Goal: Check status: Check status

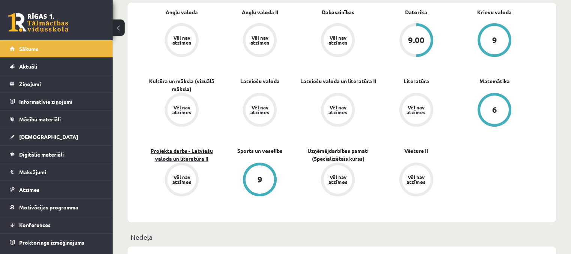
scroll to position [225, 0]
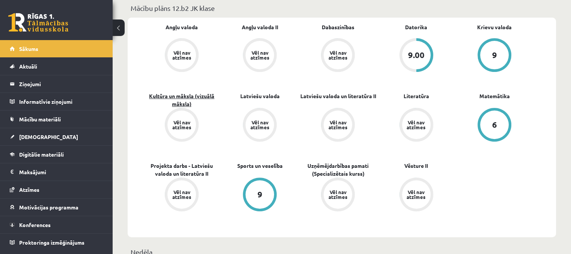
click at [173, 99] on link "Kultūra un māksla (vizuālā māksla)" at bounding box center [182, 100] width 78 height 16
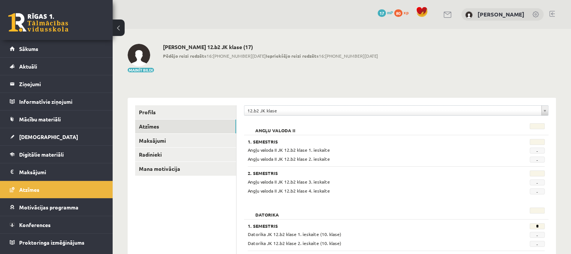
scroll to position [38, 0]
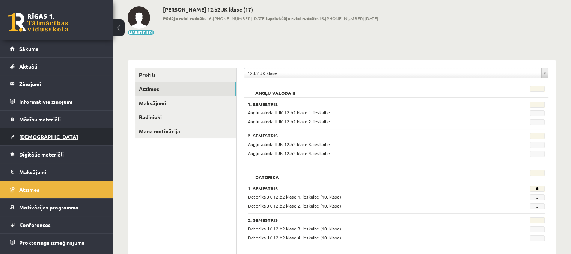
click at [36, 137] on span "[DEMOGRAPHIC_DATA]" at bounding box center [48, 137] width 59 height 7
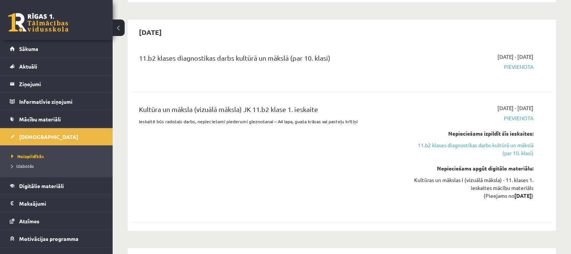
scroll to position [413, 0]
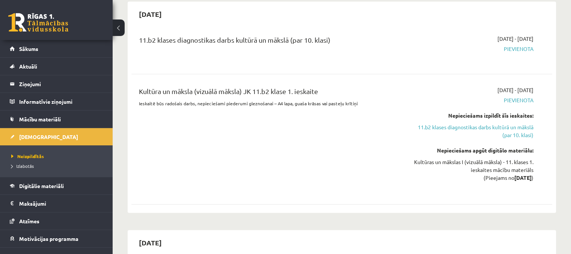
click at [330, 35] on div "11.b2 klases diagnostikas darbs kultūrā un mākslā (par 10. klasi)" at bounding box center [268, 42] width 259 height 14
click at [521, 45] on span "Pievienota" at bounding box center [471, 49] width 124 height 8
click at [497, 35] on span "2025-10-01 - 2025-10-15" at bounding box center [515, 39] width 36 height 8
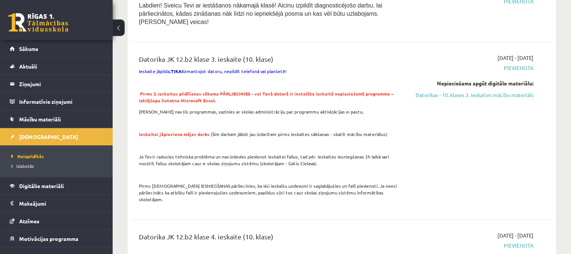
scroll to position [600, 0]
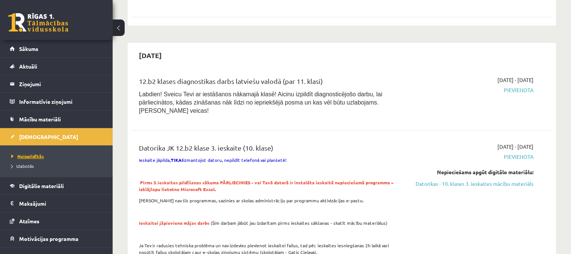
click at [36, 155] on span "Neizpildītās" at bounding box center [27, 156] width 33 height 6
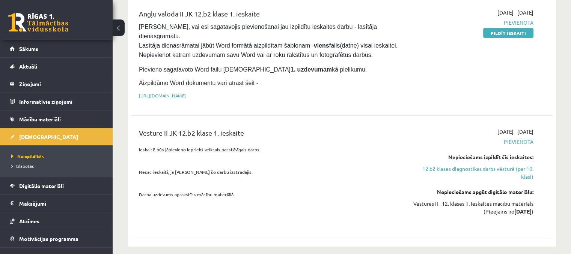
scroll to position [0, 0]
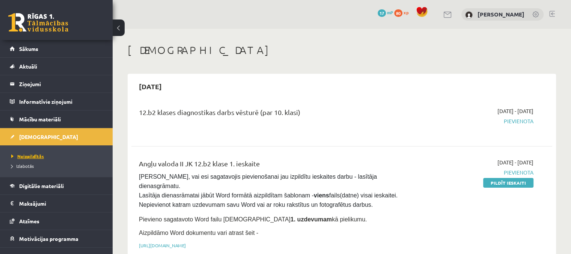
click at [31, 158] on span "Neizpildītās" at bounding box center [27, 156] width 33 height 6
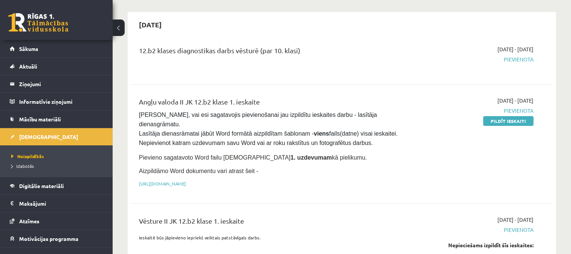
scroll to position [75, 0]
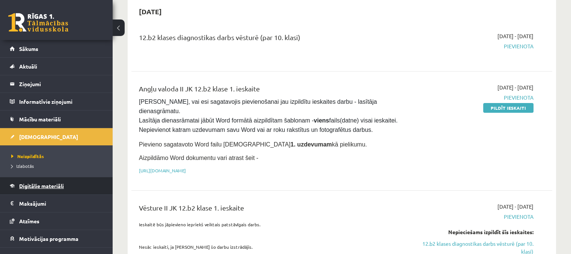
click at [74, 180] on link "Digitālie materiāli" at bounding box center [56, 185] width 93 height 17
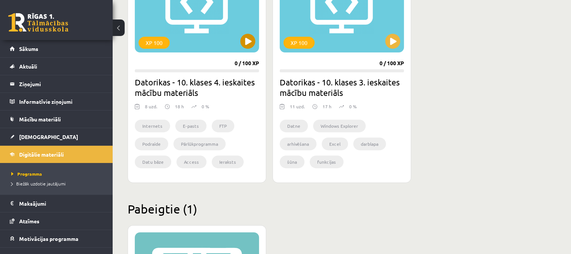
scroll to position [163, 0]
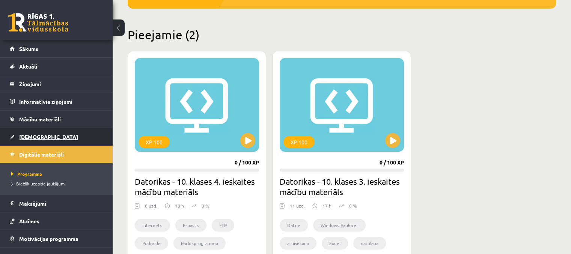
click at [36, 137] on span "[DEMOGRAPHIC_DATA]" at bounding box center [48, 137] width 59 height 7
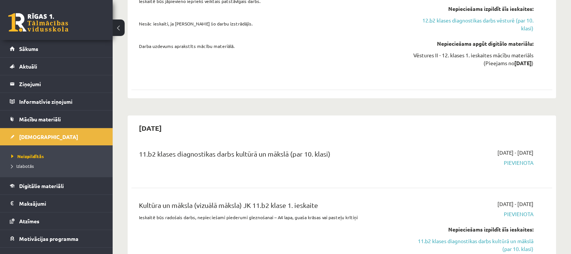
scroll to position [300, 0]
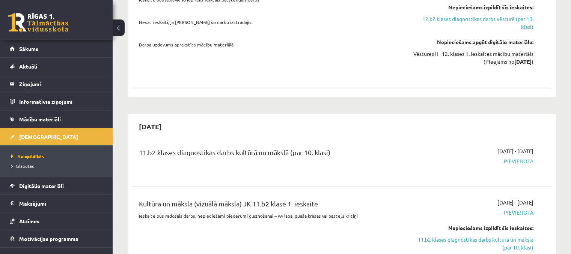
click at [520, 158] on span "Pievienota" at bounding box center [471, 162] width 124 height 8
click at [497, 147] on span "[DATE] - [DATE]" at bounding box center [515, 151] width 36 height 8
drag, startPoint x: 485, startPoint y: 140, endPoint x: 373, endPoint y: 141, distance: 111.8
click at [497, 147] on span "[DATE] - [DATE]" at bounding box center [515, 151] width 36 height 8
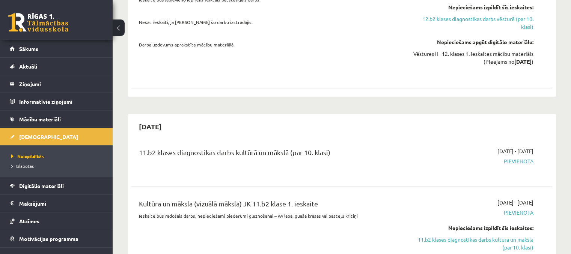
drag, startPoint x: 239, startPoint y: 138, endPoint x: 203, endPoint y: 140, distance: 36.4
click at [237, 147] on div "11.b2 klases diagnostikas darbs kultūrā un mākslā (par 10. klasi)" at bounding box center [268, 154] width 259 height 14
click at [162, 147] on div "11.b2 klases diagnostikas darbs kultūrā un mākslā (par 10. klasi)" at bounding box center [268, 154] width 259 height 14
click at [139, 147] on div "11.b2 klases diagnostikas darbs kultūrā un mākslā (par 10. klasi)" at bounding box center [268, 154] width 259 height 14
click at [515, 158] on span "Pievienota" at bounding box center [471, 162] width 124 height 8
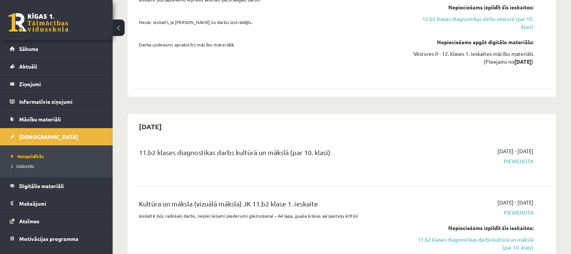
click at [515, 147] on span "[DATE] - [DATE]" at bounding box center [515, 151] width 36 height 8
click at [518, 158] on span "Pievienota" at bounding box center [471, 162] width 124 height 8
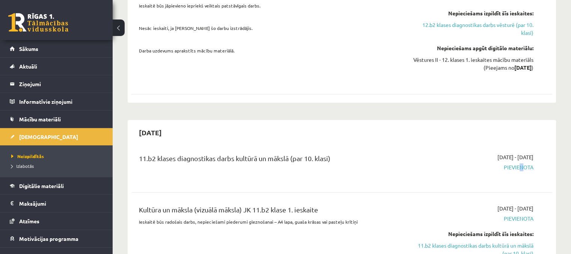
scroll to position [338, 0]
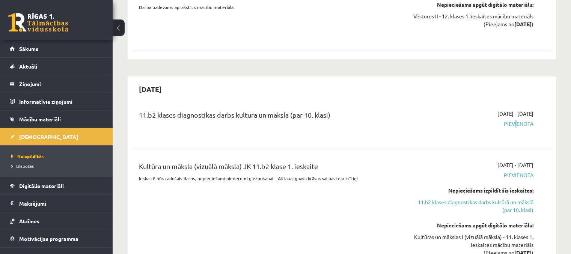
click at [514, 120] on span "Pievienota" at bounding box center [471, 124] width 124 height 8
click at [523, 120] on span "Pievienota" at bounding box center [471, 124] width 124 height 8
click at [524, 120] on span "Pievienota" at bounding box center [471, 124] width 124 height 8
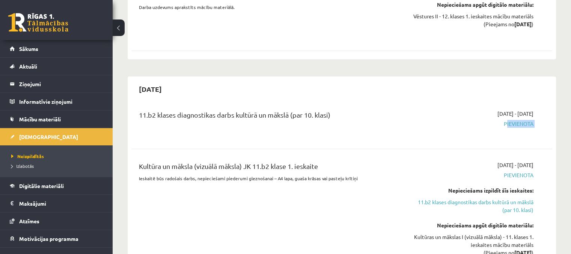
click at [524, 120] on span "Pievienota" at bounding box center [471, 124] width 124 height 8
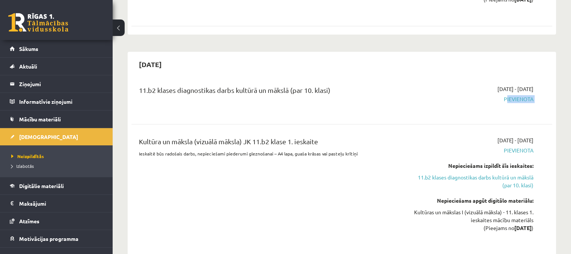
scroll to position [375, 0]
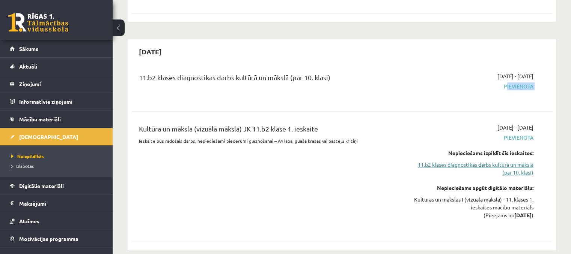
click at [511, 161] on link "11.b2 klases diagnostikas darbs kultūrā un mākslā (par 10. klasi)" at bounding box center [471, 169] width 124 height 16
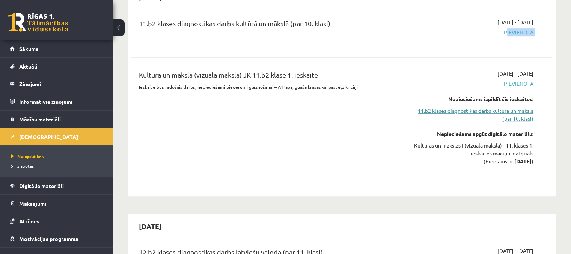
click at [515, 107] on link "11.b2 klases diagnostikas darbs kultūrā un mākslā (par 10. klasi)" at bounding box center [471, 115] width 124 height 16
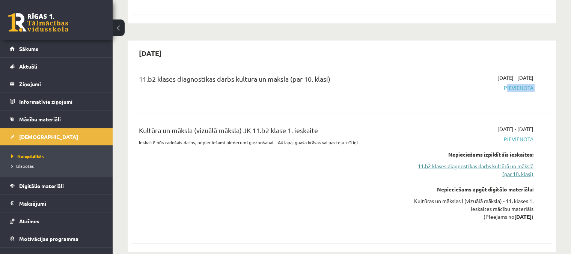
scroll to position [392, 0]
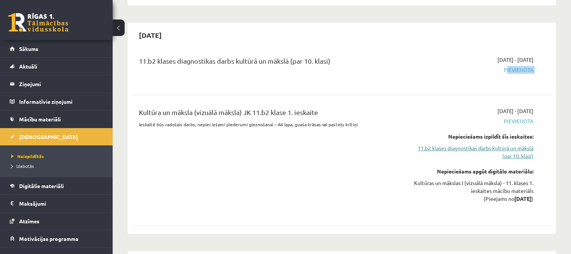
click at [510, 144] on link "11.b2 klases diagnostikas darbs kultūrā un mākslā (par 10. klasi)" at bounding box center [471, 152] width 124 height 16
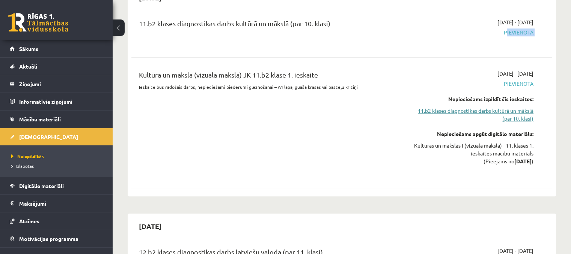
click at [472, 107] on link "11.b2 klases diagnostikas darbs kultūrā un mākslā (par 10. klasi)" at bounding box center [471, 115] width 124 height 16
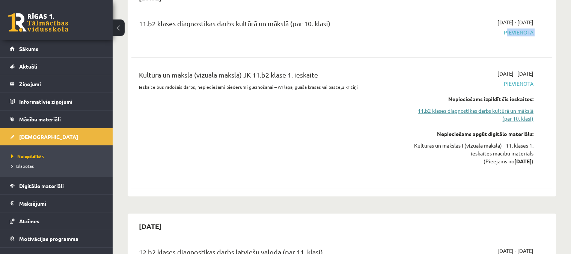
click at [472, 107] on link "11.b2 klases diagnostikas darbs kultūrā un mākslā (par 10. klasi)" at bounding box center [471, 115] width 124 height 16
click at [517, 107] on link "11.b2 klases diagnostikas darbs kultūrā un mākslā (par 10. klasi)" at bounding box center [471, 115] width 124 height 16
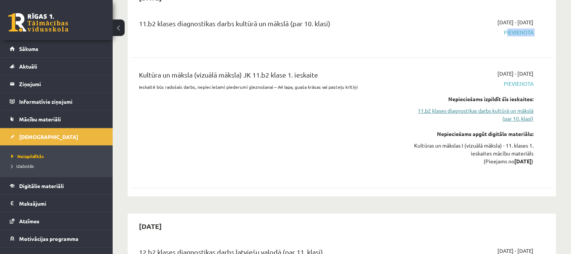
click at [517, 107] on link "11.b2 klases diagnostikas darbs kultūrā un mākslā (par 10. klasi)" at bounding box center [471, 115] width 124 height 16
click at [397, 177] on div "11.b2 klases diagnostikas darbs kultūrā un mākslā (par 10. klasi) 2025-10-01 - …" at bounding box center [341, 102] width 421 height 182
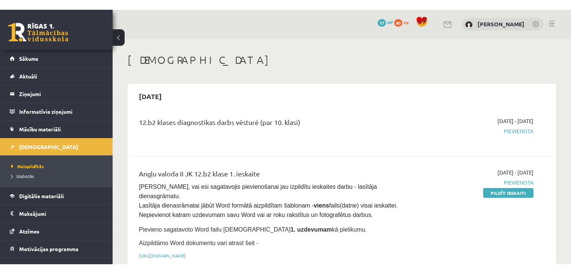
scroll to position [429, 0]
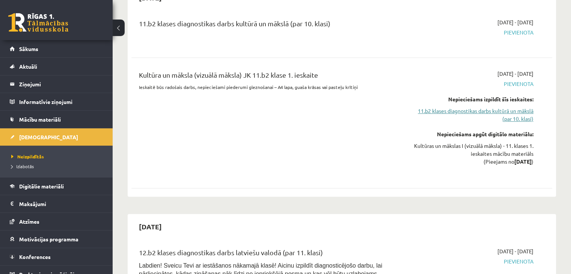
click at [506, 107] on link "11.b2 klases diagnostikas darbs kultūrā un mākslā (par 10. klasi)" at bounding box center [471, 115] width 124 height 16
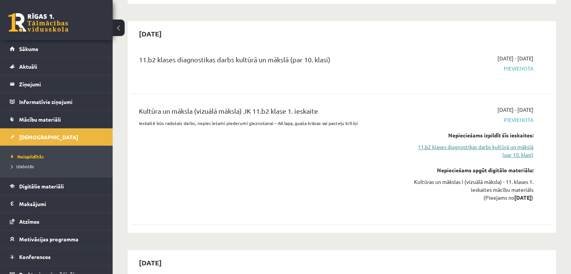
scroll to position [392, 0]
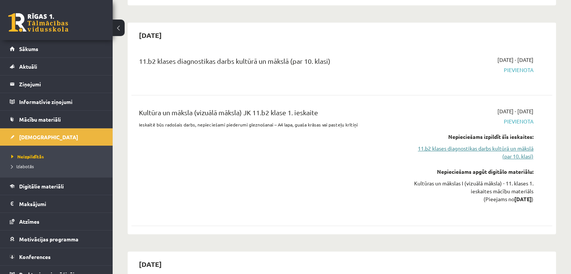
click at [435, 145] on link "11.b2 klases diagnostikas darbs kultūrā un mākslā (par 10. klasi)" at bounding box center [471, 152] width 124 height 16
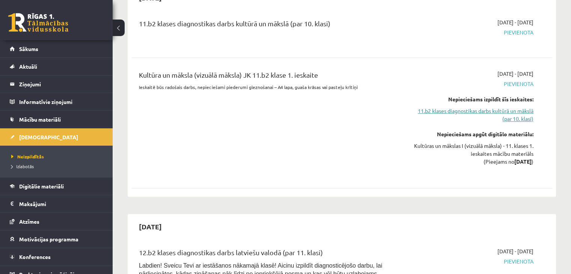
click at [426, 107] on link "11.b2 klases diagnostikas darbs kultūrā un mākslā (par 10. klasi)" at bounding box center [471, 115] width 124 height 16
click at [524, 107] on link "11.b2 klases diagnostikas darbs kultūrā un mākslā (par 10. klasi)" at bounding box center [471, 115] width 124 height 16
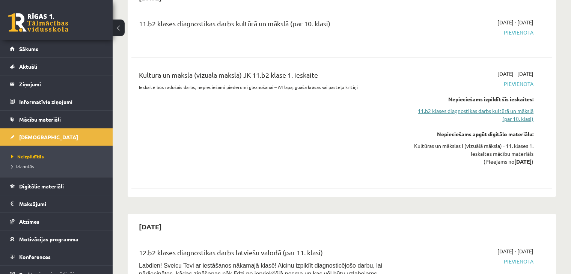
click at [524, 107] on link "11.b2 klases diagnostikas darbs kultūrā un mākslā (par 10. klasi)" at bounding box center [471, 115] width 124 height 16
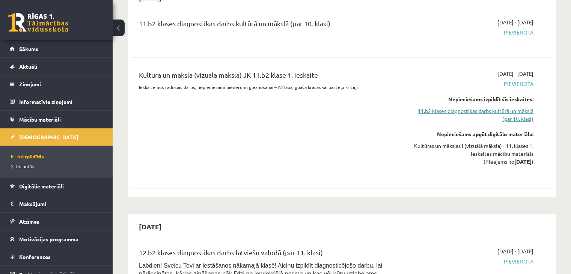
click at [450, 107] on link "11.b2 klases diagnostikas darbs kultūrā un mākslā (par 10. klasi)" at bounding box center [471, 115] width 124 height 16
click at [498, 107] on link "11.b2 klases diagnostikas darbs kultūrā un mākslā (par 10. klasi)" at bounding box center [471, 115] width 124 height 16
click at [504, 107] on link "11.b2 klases diagnostikas darbs kultūrā un mākslā (par 10. klasi)" at bounding box center [471, 115] width 124 height 16
click at [512, 107] on link "11.b2 klases diagnostikas darbs kultūrā un mākslā (par 10. klasi)" at bounding box center [471, 115] width 124 height 16
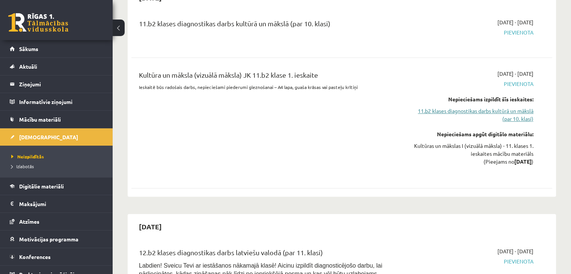
click at [512, 107] on link "11.b2 klases diagnostikas darbs kultūrā un mākslā (par 10. klasi)" at bounding box center [471, 115] width 124 height 16
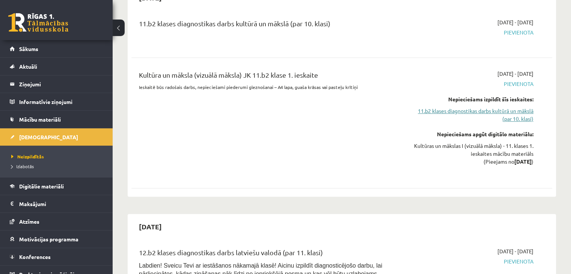
click at [512, 107] on link "11.b2 klases diagnostikas darbs kultūrā un mākslā (par 10. klasi)" at bounding box center [471, 115] width 124 height 16
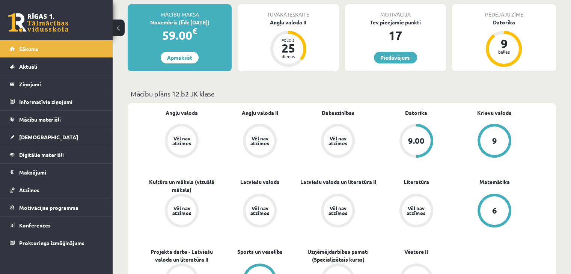
scroll to position [225, 0]
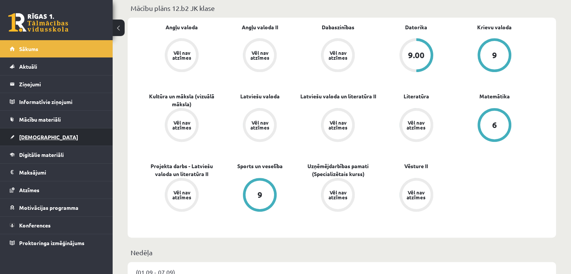
click at [26, 133] on link "[DEMOGRAPHIC_DATA]" at bounding box center [56, 136] width 93 height 17
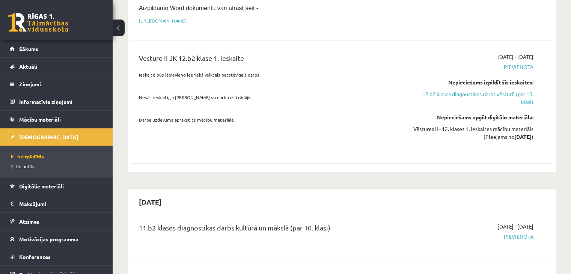
click at [469, 90] on link "12.b2 klases diagnostikas darbs vēsturē (par 10. klasi)" at bounding box center [471, 98] width 124 height 16
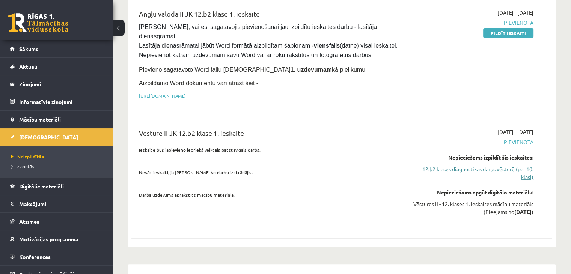
click at [492, 165] on link "12.b2 klases diagnostikas darbs vēsturē (par 10. klasi)" at bounding box center [471, 173] width 124 height 16
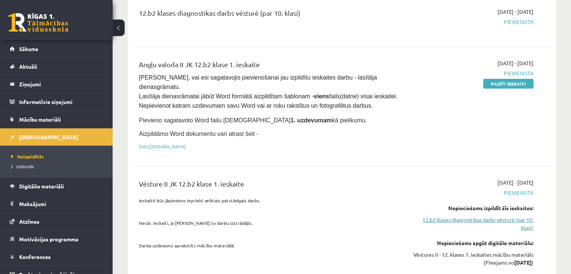
click at [519, 216] on link "12.b2 klases diagnostikas darbs vēsturē (par 10. klasi)" at bounding box center [471, 224] width 124 height 16
click at [48, 188] on span "Digitālie materiāli" at bounding box center [41, 186] width 45 height 7
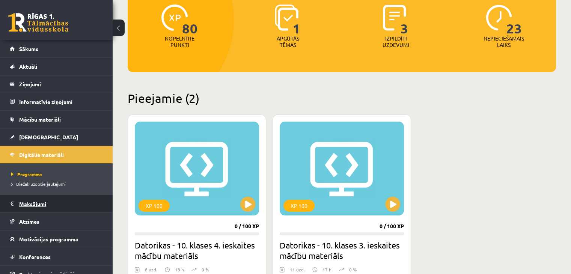
click at [28, 203] on legend "Maksājumi 0" at bounding box center [61, 203] width 84 height 17
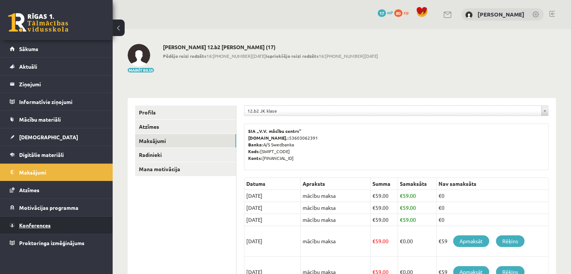
scroll to position [38, 0]
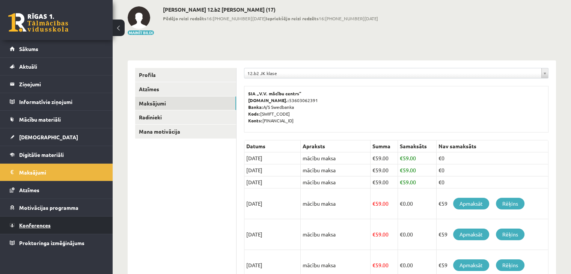
click at [34, 221] on link "Konferences" at bounding box center [56, 224] width 93 height 17
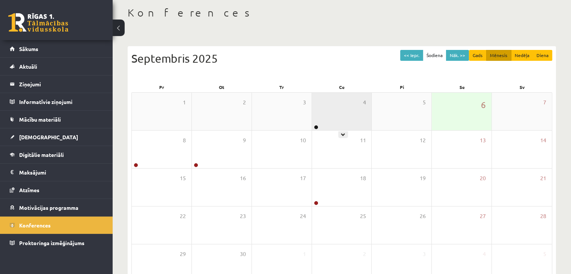
click at [320, 126] on div "4" at bounding box center [342, 112] width 60 height 38
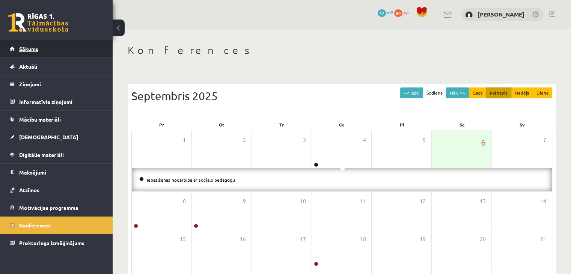
click at [47, 48] on link "Sākums" at bounding box center [56, 48] width 93 height 17
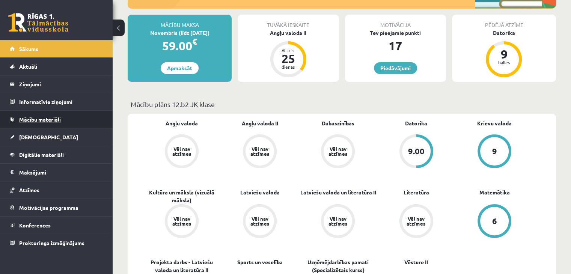
scroll to position [188, 0]
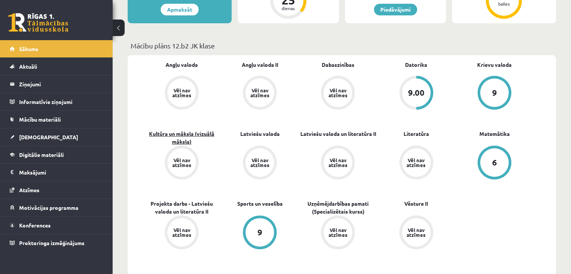
click at [177, 138] on link "Kultūra un māksla (vizuālā māksla)" at bounding box center [182, 138] width 78 height 16
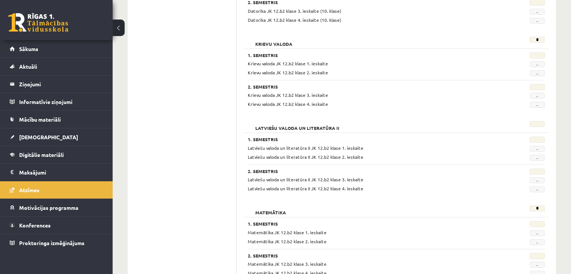
scroll to position [300, 0]
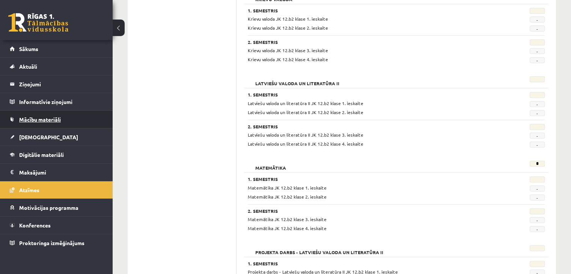
click at [31, 114] on link "Mācību materiāli" at bounding box center [56, 119] width 93 height 17
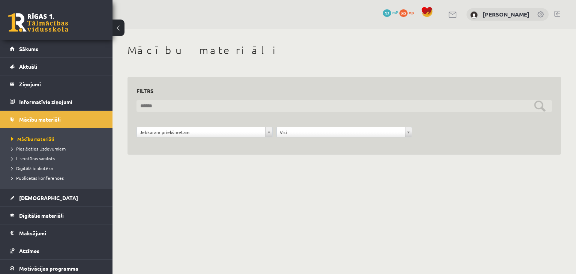
click at [164, 104] on input "text" at bounding box center [345, 106] width 416 height 12
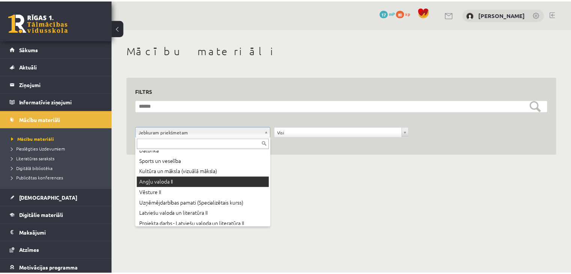
scroll to position [83, 0]
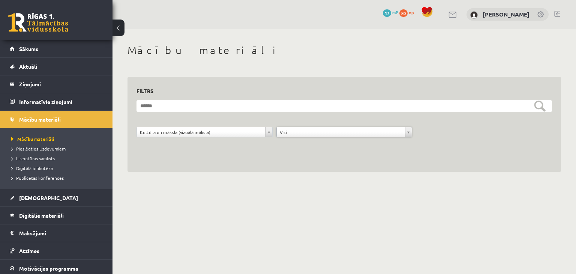
click at [275, 150] on div "**********" at bounding box center [345, 124] width 434 height 95
click at [42, 104] on legend "Informatīvie ziņojumi 0" at bounding box center [61, 101] width 84 height 17
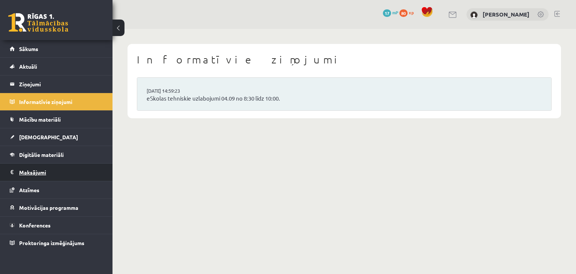
click at [38, 170] on legend "Maksājumi 0" at bounding box center [61, 172] width 84 height 17
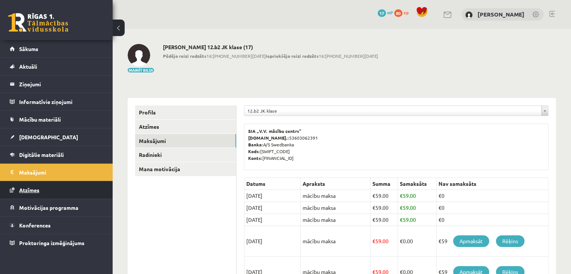
click at [36, 188] on span "Atzīmes" at bounding box center [29, 189] width 20 height 7
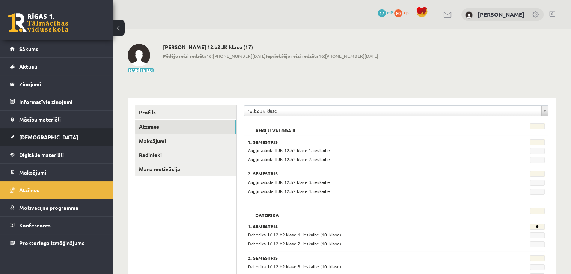
click at [40, 134] on span "[DEMOGRAPHIC_DATA]" at bounding box center [48, 137] width 59 height 7
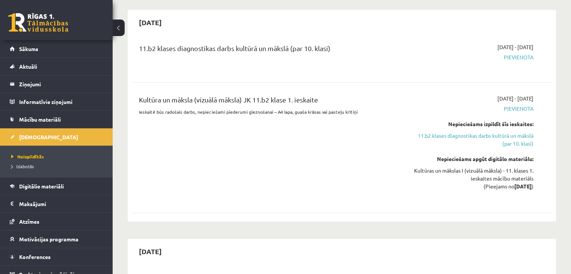
scroll to position [413, 0]
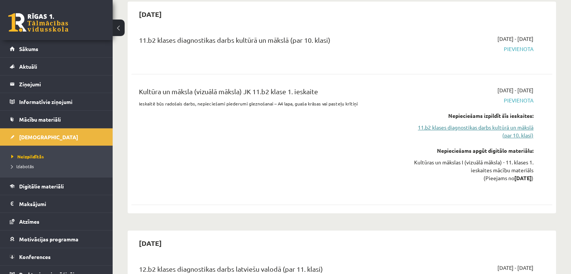
click at [510, 123] on link "11.b2 klases diagnostikas darbs kultūrā un mākslā (par 10. klasi)" at bounding box center [471, 131] width 124 height 16
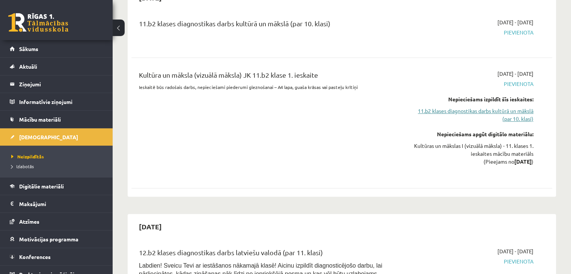
click at [515, 107] on link "11.b2 klases diagnostikas darbs kultūrā un mākslā (par 10. klasi)" at bounding box center [471, 115] width 124 height 16
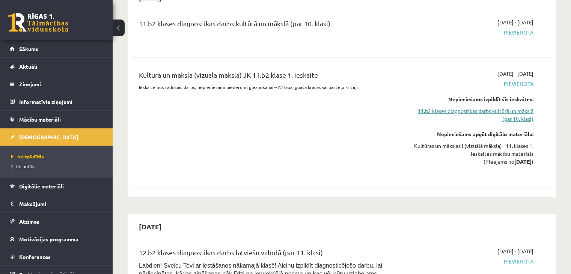
click at [515, 107] on link "11.b2 klases diagnostikas darbs kultūrā un mākslā (par 10. klasi)" at bounding box center [471, 115] width 124 height 16
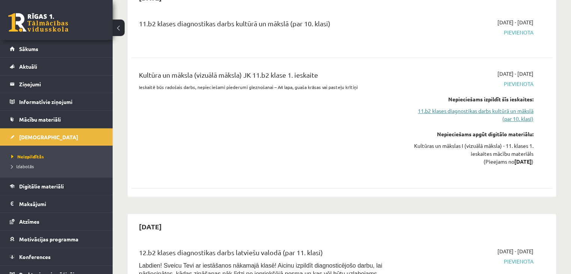
click at [515, 107] on link "11.b2 klases diagnostikas darbs kultūrā un mākslā (par 10. klasi)" at bounding box center [471, 115] width 124 height 16
click at [474, 107] on link "11.b2 klases diagnostikas darbs kultūrā un mākslā (par 10. klasi)" at bounding box center [471, 115] width 124 height 16
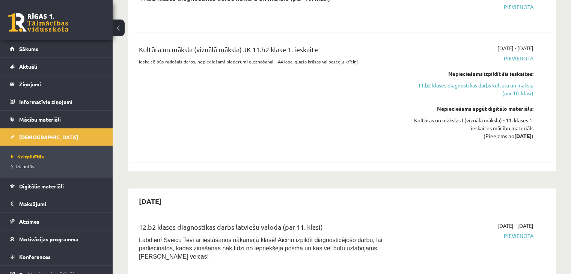
scroll to position [436, 0]
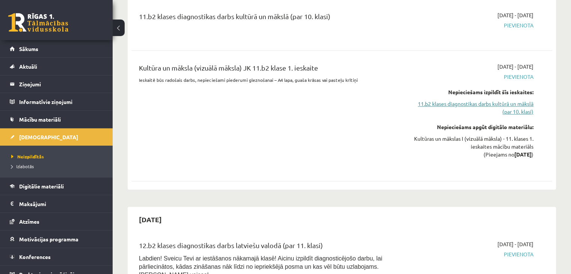
click at [468, 101] on link "11.b2 klases diagnostikas darbs kultūrā un mākslā (par 10. klasi)" at bounding box center [471, 108] width 124 height 16
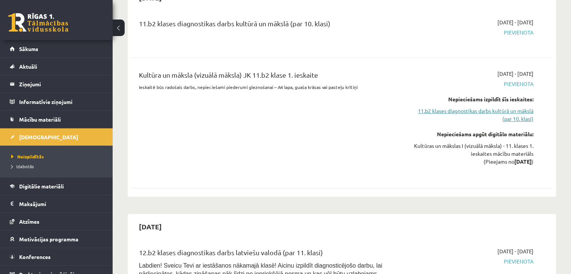
click at [447, 107] on link "11.b2 klases diagnostikas darbs kultūrā un mākslā (par 10. klasi)" at bounding box center [471, 115] width 124 height 16
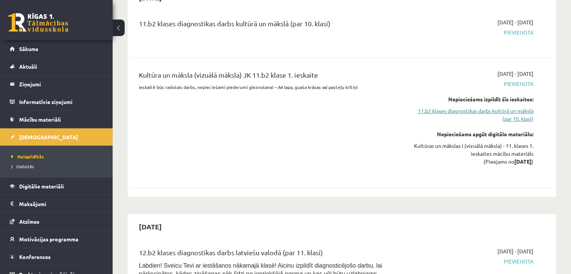
click at [447, 107] on link "11.b2 klases diagnostikas darbs kultūrā un mākslā (par 10. klasi)" at bounding box center [471, 115] width 124 height 16
click at [458, 107] on link "11.b2 klases diagnostikas darbs kultūrā un mākslā (par 10. klasi)" at bounding box center [471, 115] width 124 height 16
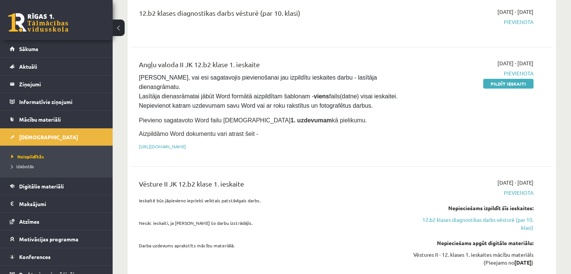
scroll to position [113, 0]
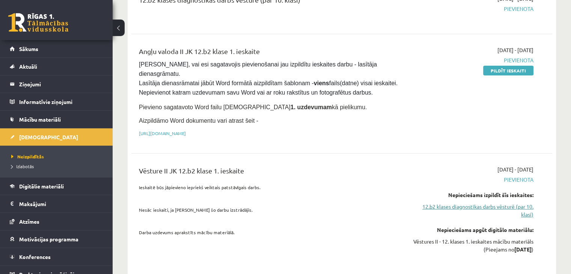
click at [434, 203] on link "12.b2 klases diagnostikas darbs vēsturē (par 10. klasi)" at bounding box center [471, 211] width 124 height 16
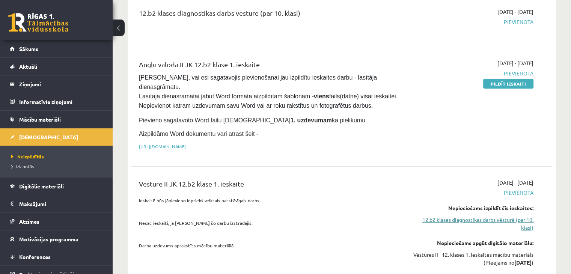
click at [434, 216] on link "12.b2 klases diagnostikas darbs vēsturē (par 10. klasi)" at bounding box center [471, 224] width 124 height 16
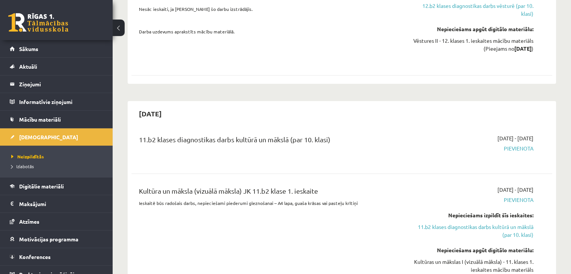
scroll to position [325, 0]
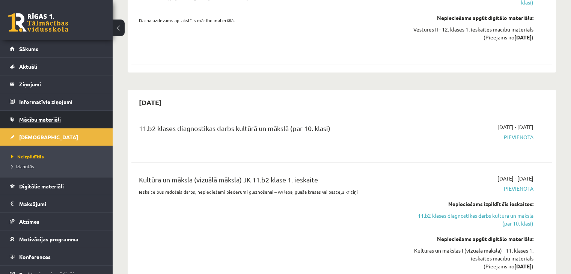
click at [33, 120] on span "Mācību materiāli" at bounding box center [40, 119] width 42 height 7
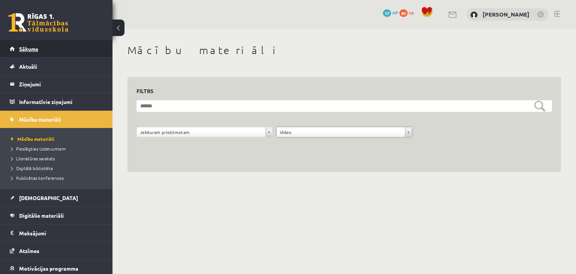
click at [36, 52] on link "Sākums" at bounding box center [56, 48] width 93 height 17
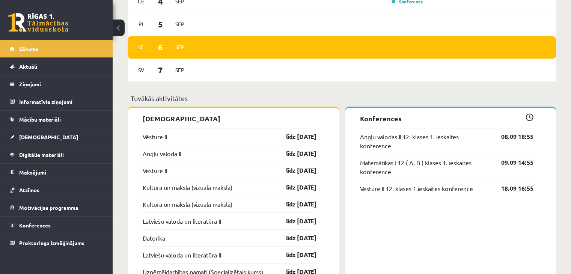
scroll to position [600, 0]
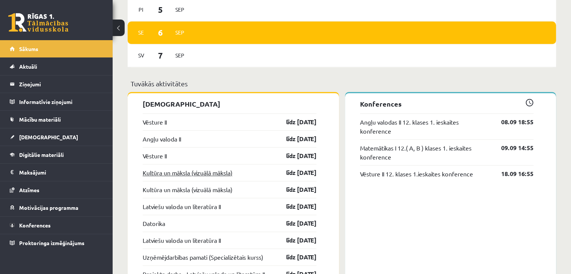
click at [171, 171] on link "Kultūra un māksla (vizuālā māksla)" at bounding box center [188, 172] width 90 height 9
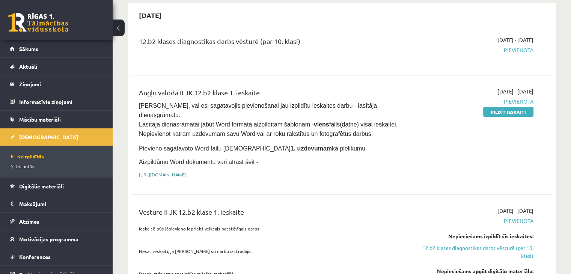
scroll to position [75, 0]
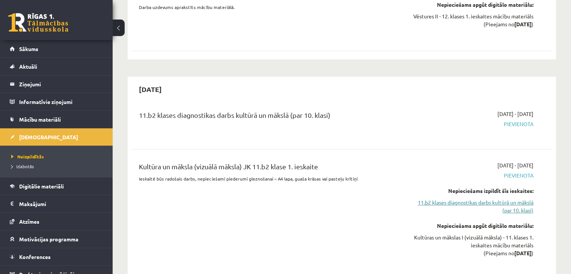
click at [474, 198] on link "11.b2 klases diagnostikas darbs kultūrā un mākslā (par 10. klasi)" at bounding box center [471, 206] width 124 height 16
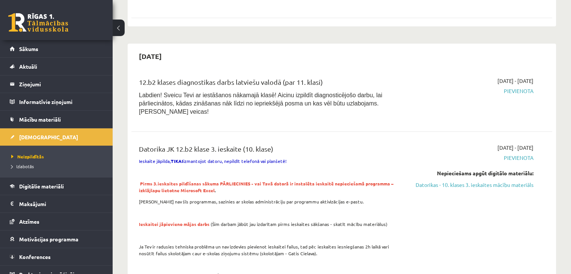
scroll to position [617, 0]
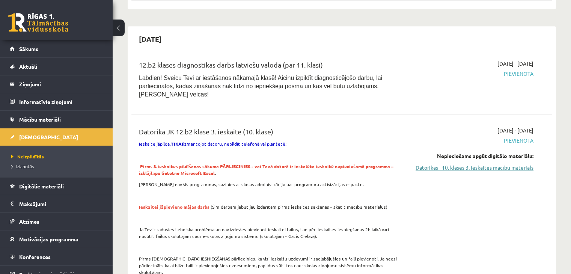
click at [476, 164] on link "Datorikas - 10. klases 3. ieskaites mācību materiāls" at bounding box center [471, 168] width 124 height 8
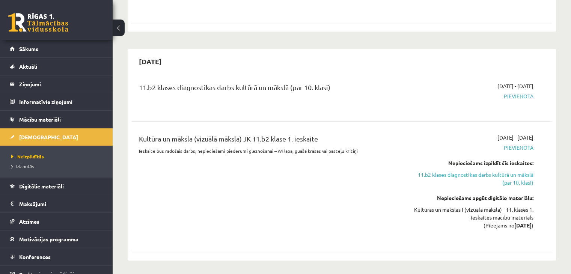
scroll to position [354, 0]
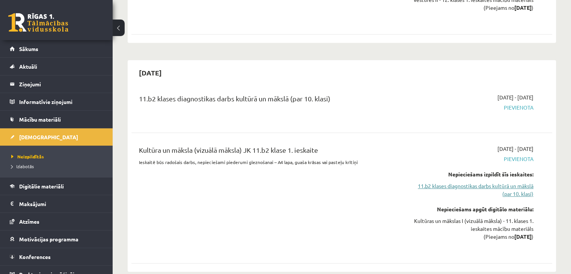
click at [471, 182] on link "11.b2 klases diagnostikas darbs kultūrā un mākslā (par 10. klasi)" at bounding box center [471, 190] width 124 height 16
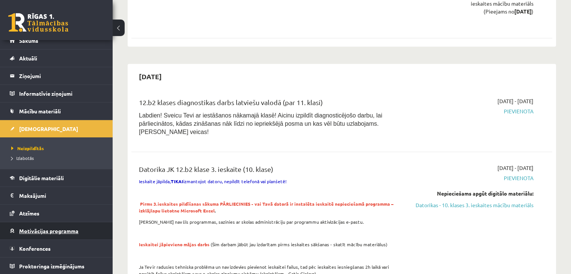
scroll to position [0, 0]
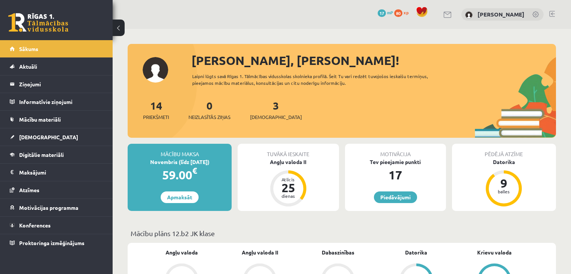
scroll to position [150, 0]
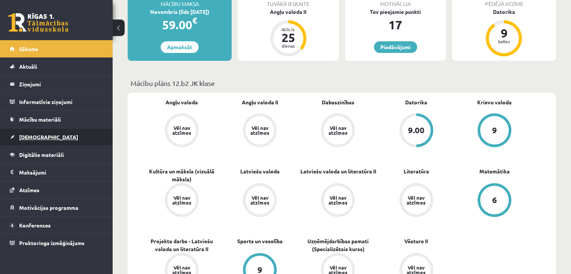
click at [35, 138] on span "[DEMOGRAPHIC_DATA]" at bounding box center [48, 137] width 59 height 7
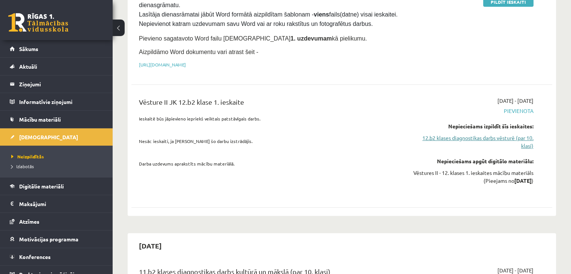
scroll to position [225, 0]
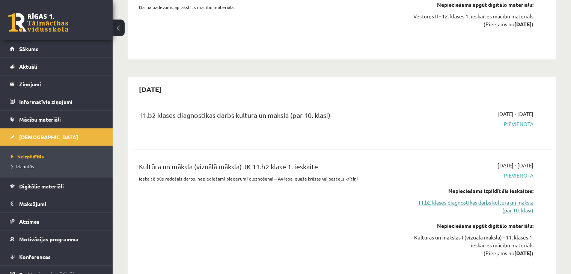
click at [490, 198] on link "11.b2 klases diagnostikas darbs kultūrā un mākslā (par 10. klasi)" at bounding box center [471, 206] width 124 height 16
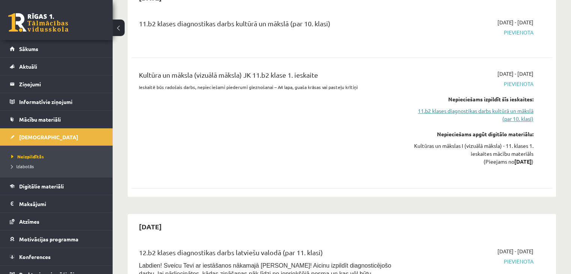
click at [511, 107] on link "11.b2 klases diagnostikas darbs kultūrā un mākslā (par 10. klasi)" at bounding box center [471, 115] width 124 height 16
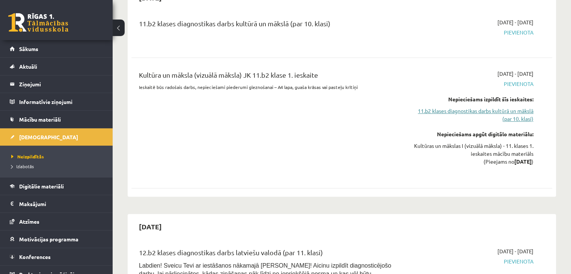
click at [511, 107] on link "11.b2 klases diagnostikas darbs kultūrā un mākslā (par 10. klasi)" at bounding box center [471, 115] width 124 height 16
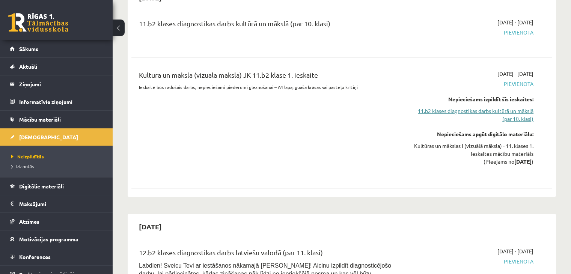
click at [511, 107] on link "11.b2 klases diagnostikas darbs kultūrā un mākslā (par 10. klasi)" at bounding box center [471, 115] width 124 height 16
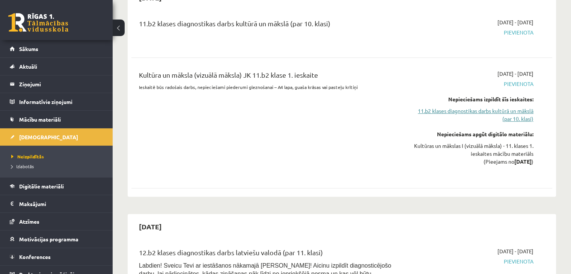
click at [511, 107] on link "11.b2 klases diagnostikas darbs kultūrā un mākslā (par 10. klasi)" at bounding box center [471, 115] width 124 height 16
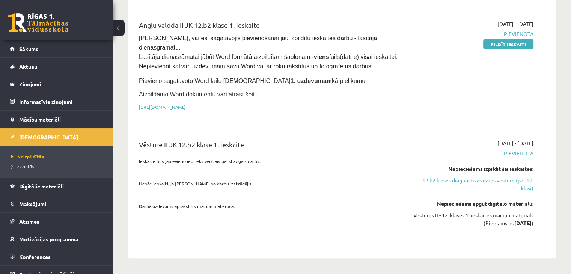
scroll to position [129, 0]
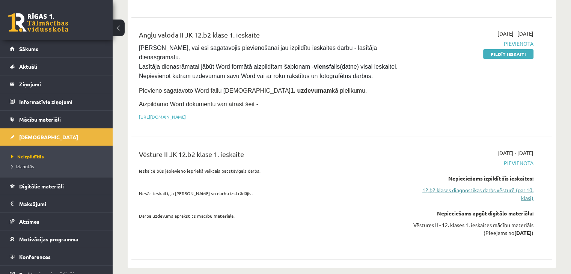
click at [442, 186] on link "12.b2 klases diagnostikas darbs vēsturē (par 10. klasi)" at bounding box center [471, 194] width 124 height 16
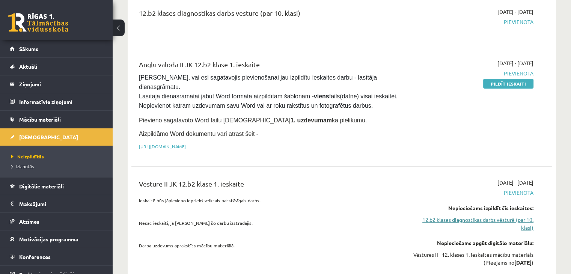
click at [443, 216] on link "12.b2 klases diagnostikas darbs vēsturē (par 10. klasi)" at bounding box center [471, 224] width 124 height 16
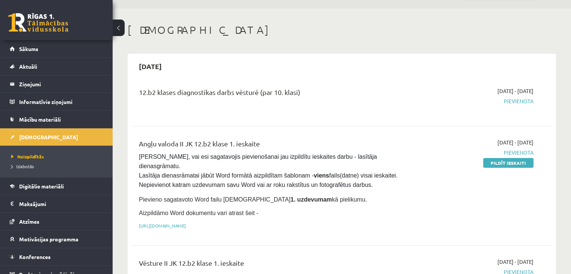
scroll to position [38, 0]
